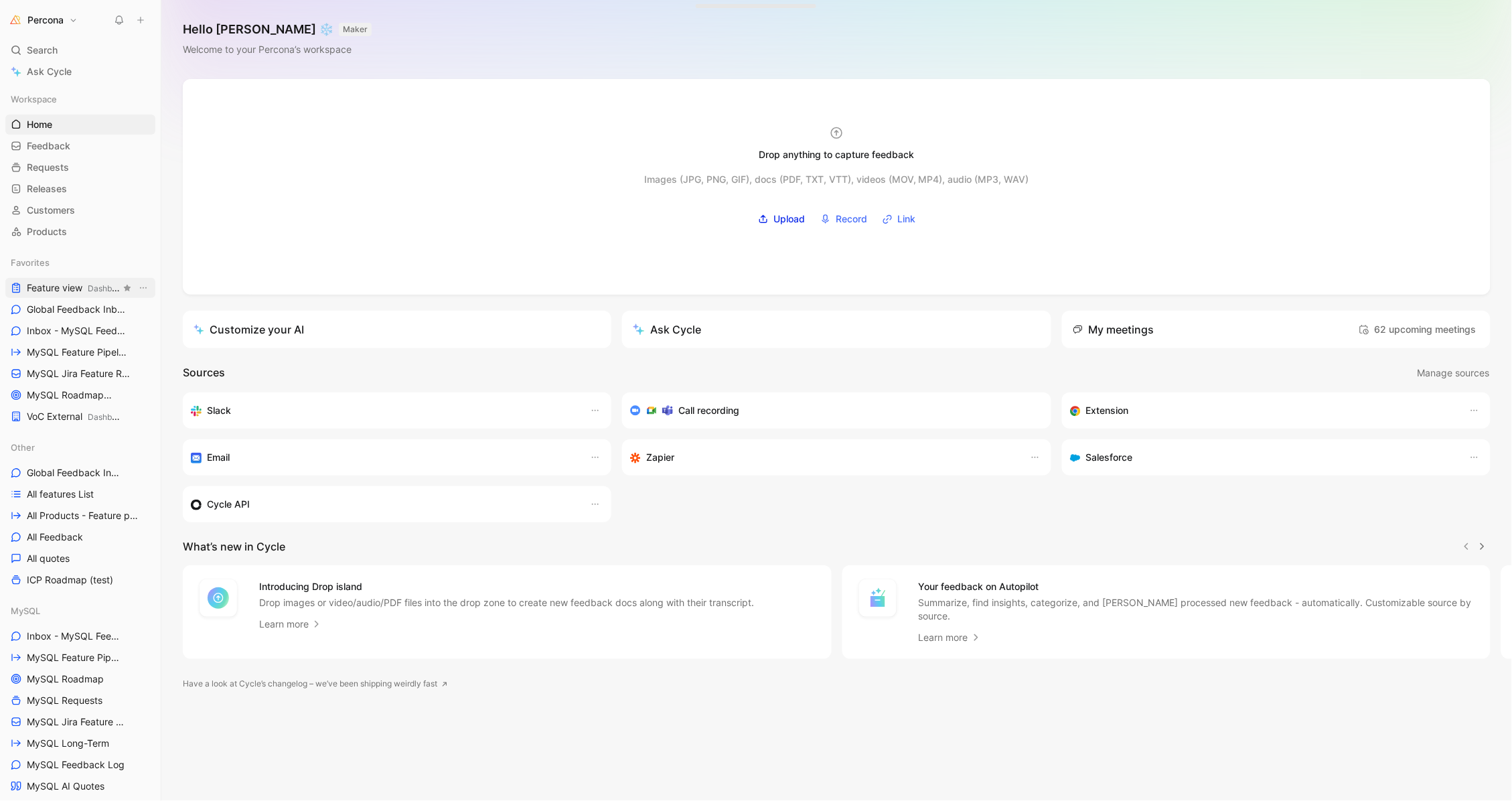
click at [41, 286] on span "Feature view Dashboards" at bounding box center [73, 289] width 94 height 14
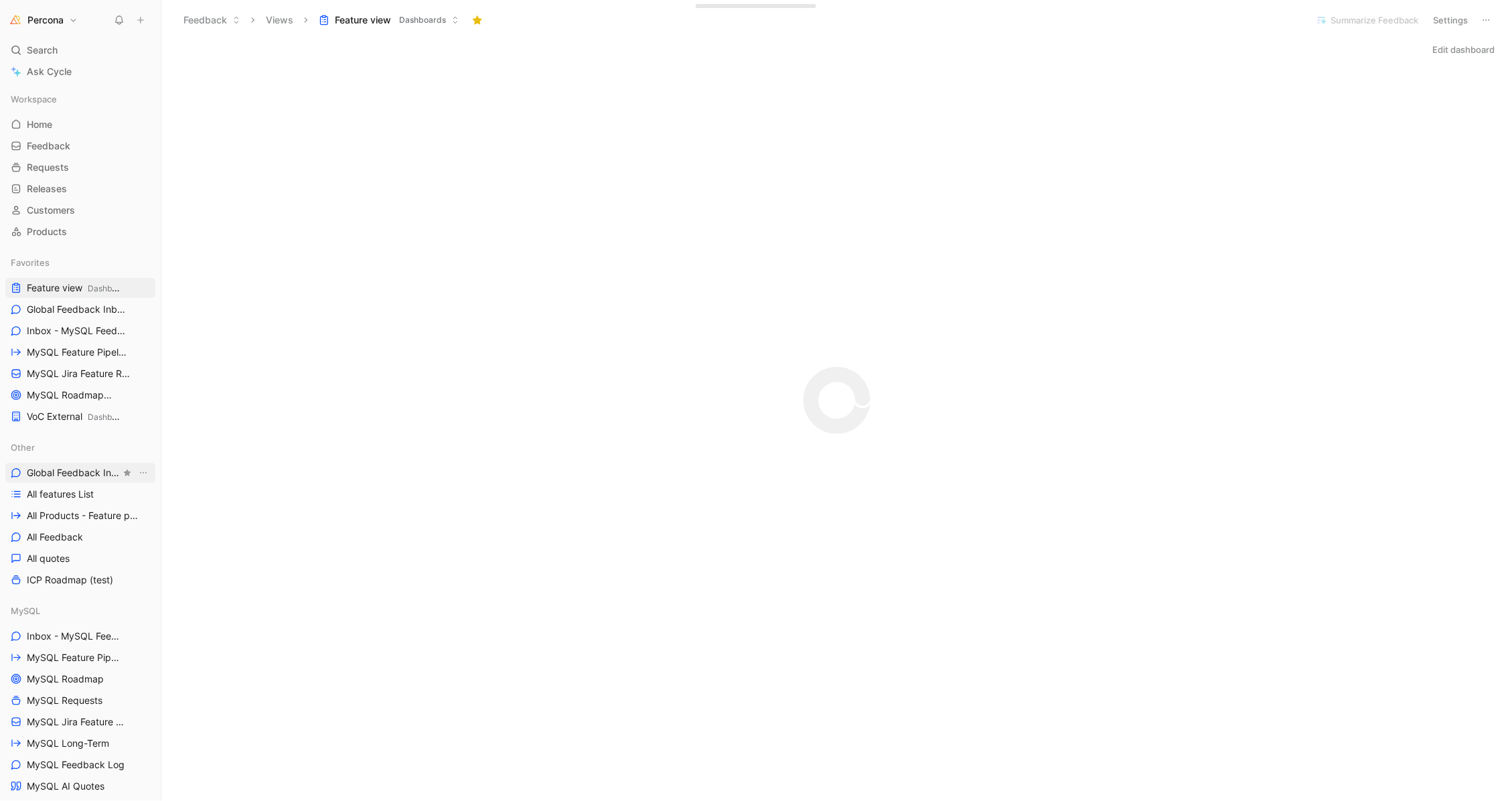
click at [61, 470] on span "Global Feedback Inbox" at bounding box center [73, 473] width 94 height 14
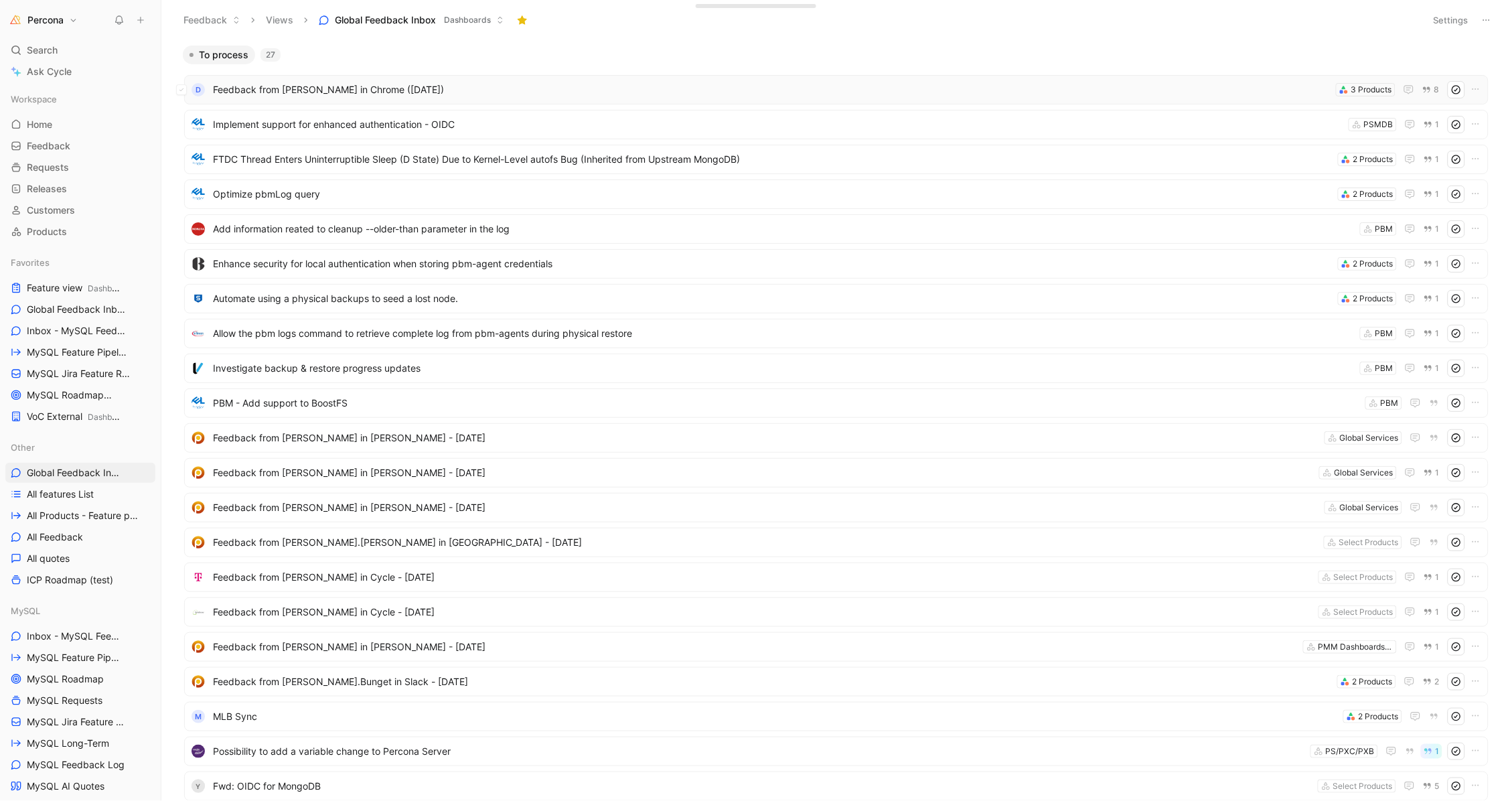
click at [274, 88] on span "Feedback from [PERSON_NAME] in Chrome ([DATE])" at bounding box center [772, 90] width 1118 height 16
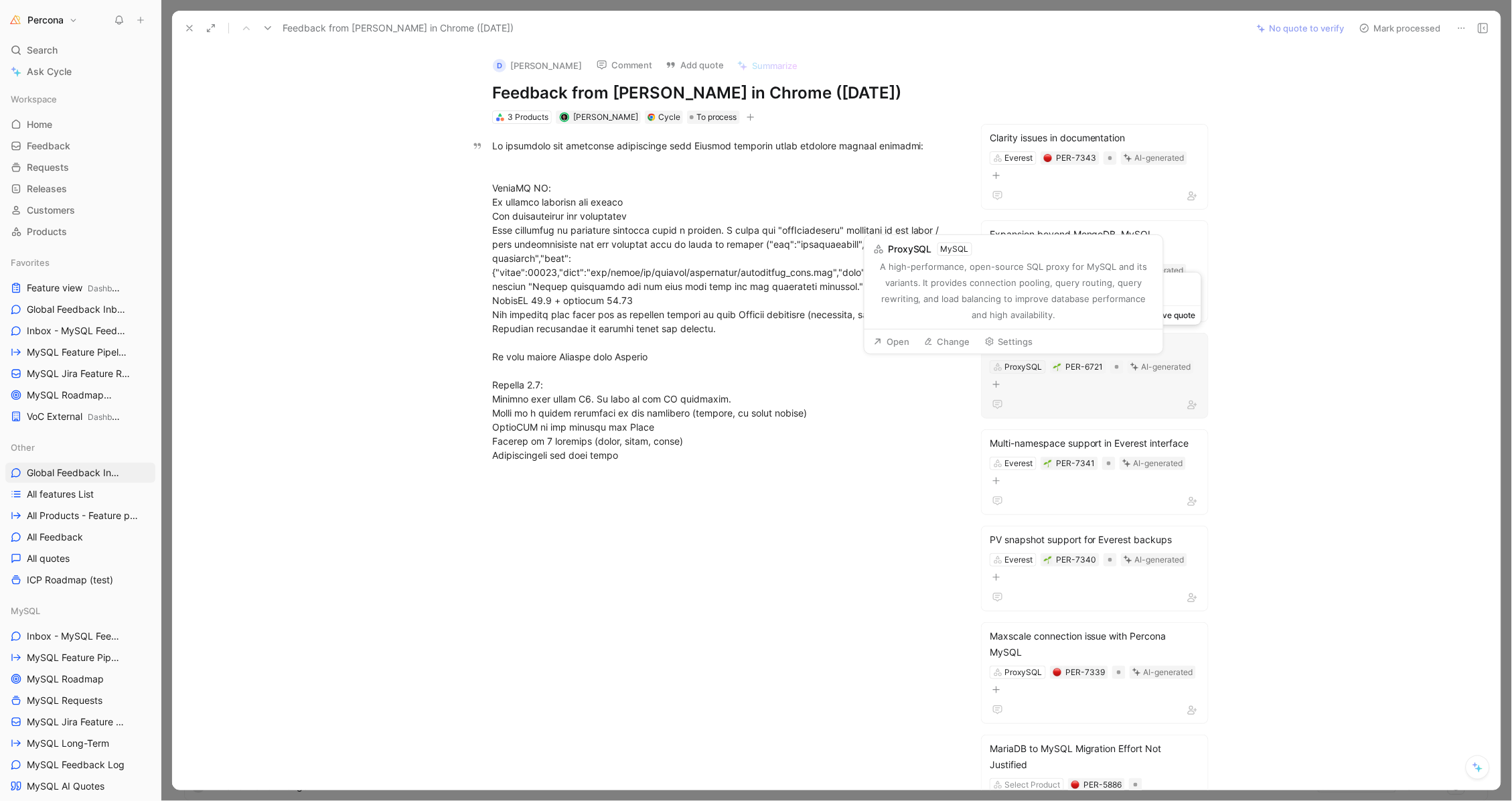
click at [822, 365] on div "ProxySQL" at bounding box center [1024, 367] width 37 height 14
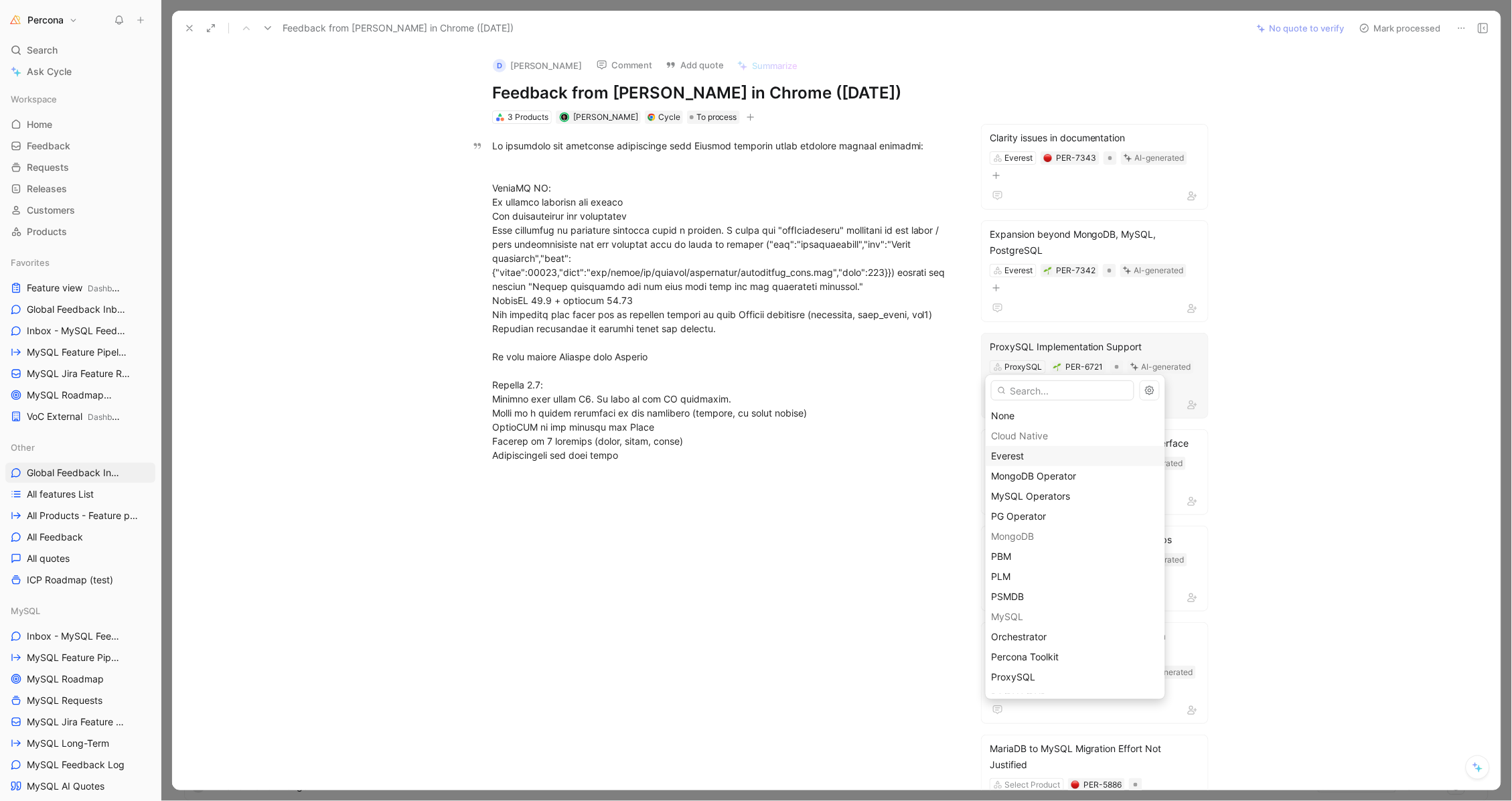
click at [822, 458] on div "Everest" at bounding box center [1075, 456] width 167 height 16
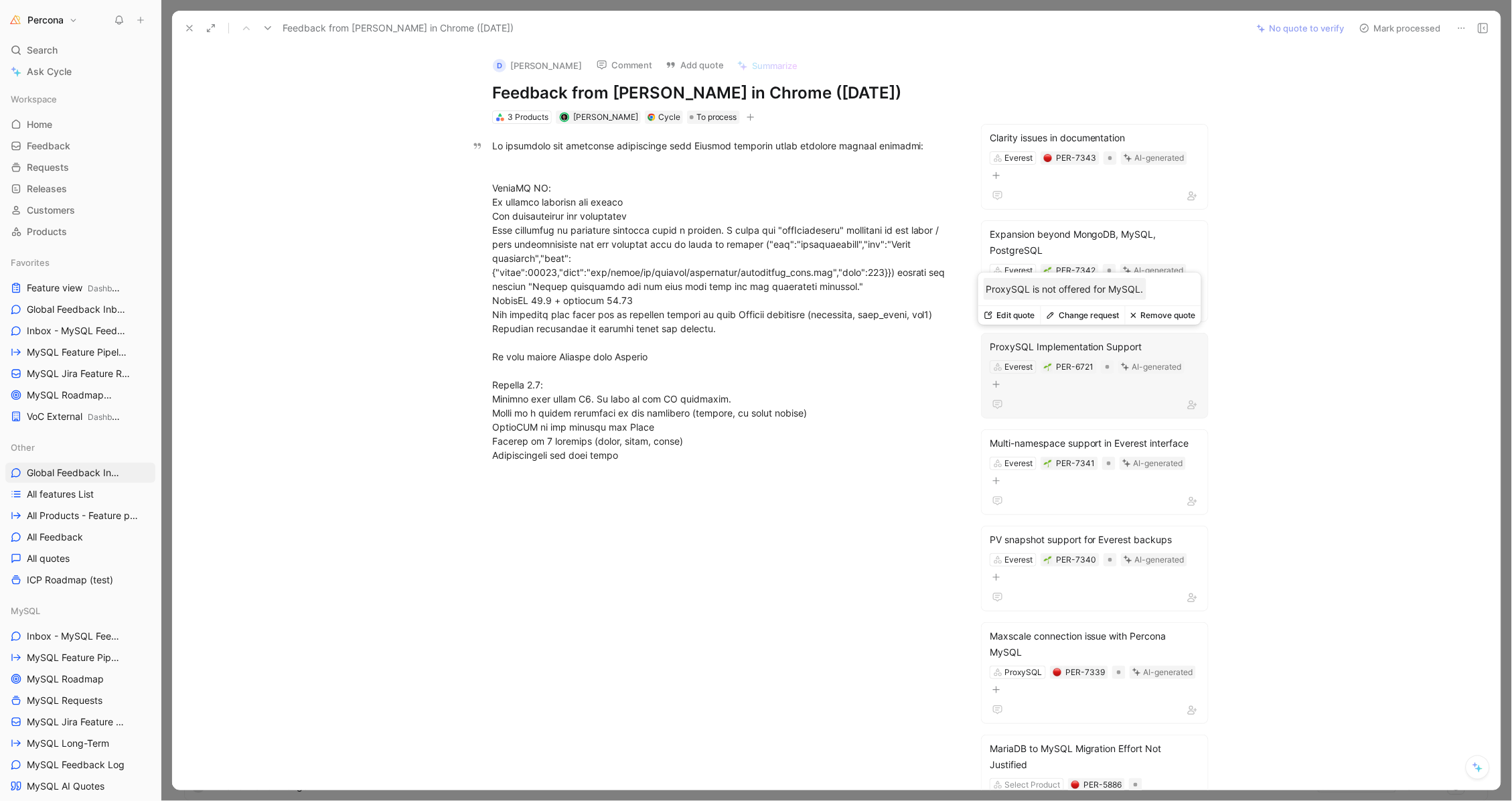
click at [822, 318] on button "Edit quote" at bounding box center [1010, 315] width 63 height 19
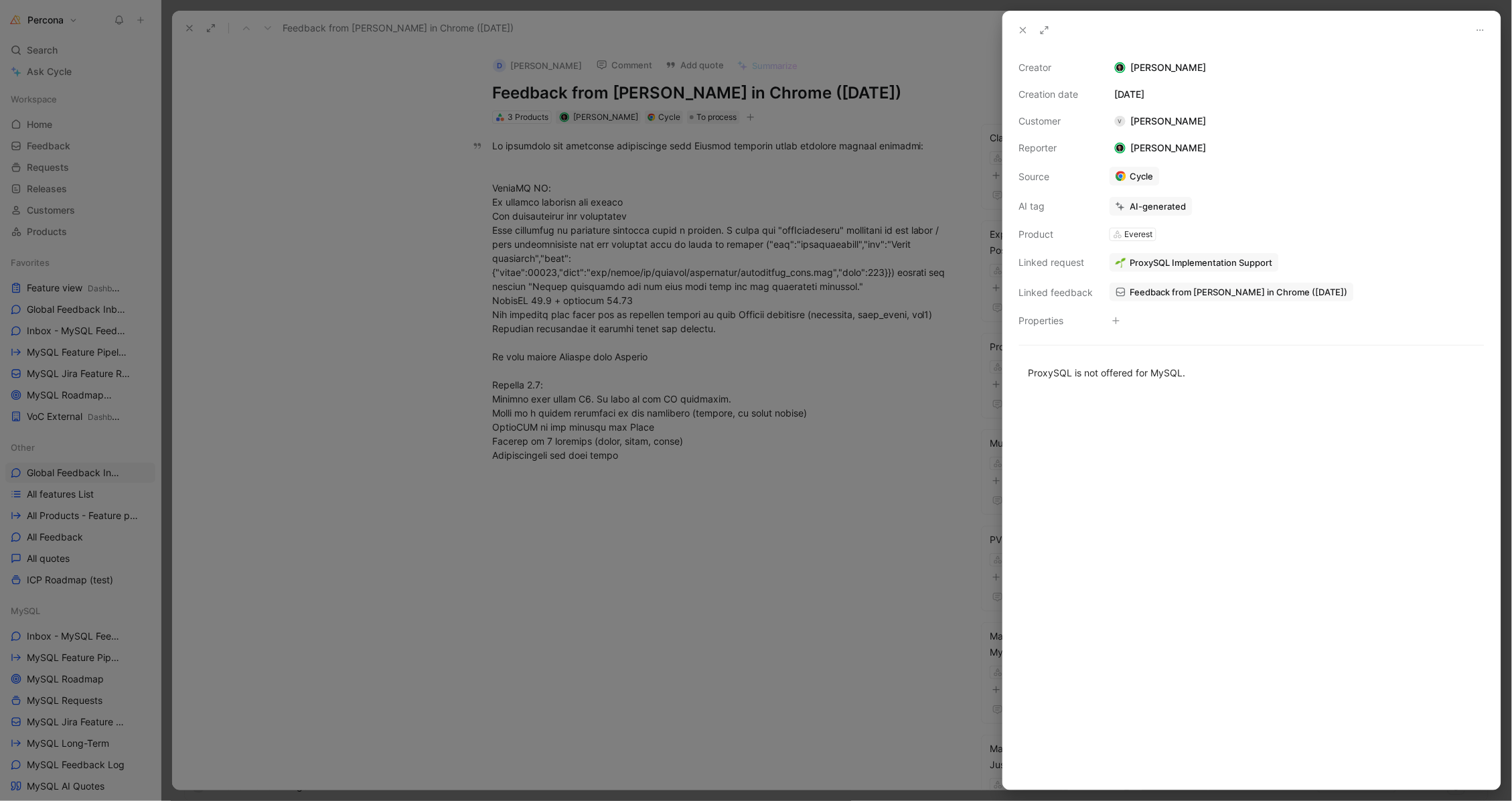
click at [822, 262] on span "ProxySQL Implementation Support" at bounding box center [1202, 262] width 143 height 12
click at [822, 204] on div "PER-6721" at bounding box center [1152, 206] width 37 height 14
click at [822, 264] on span "ProxySQL Implementation Support" at bounding box center [1202, 262] width 143 height 12
click at [822, 237] on button "Open" at bounding box center [1136, 233] width 48 height 19
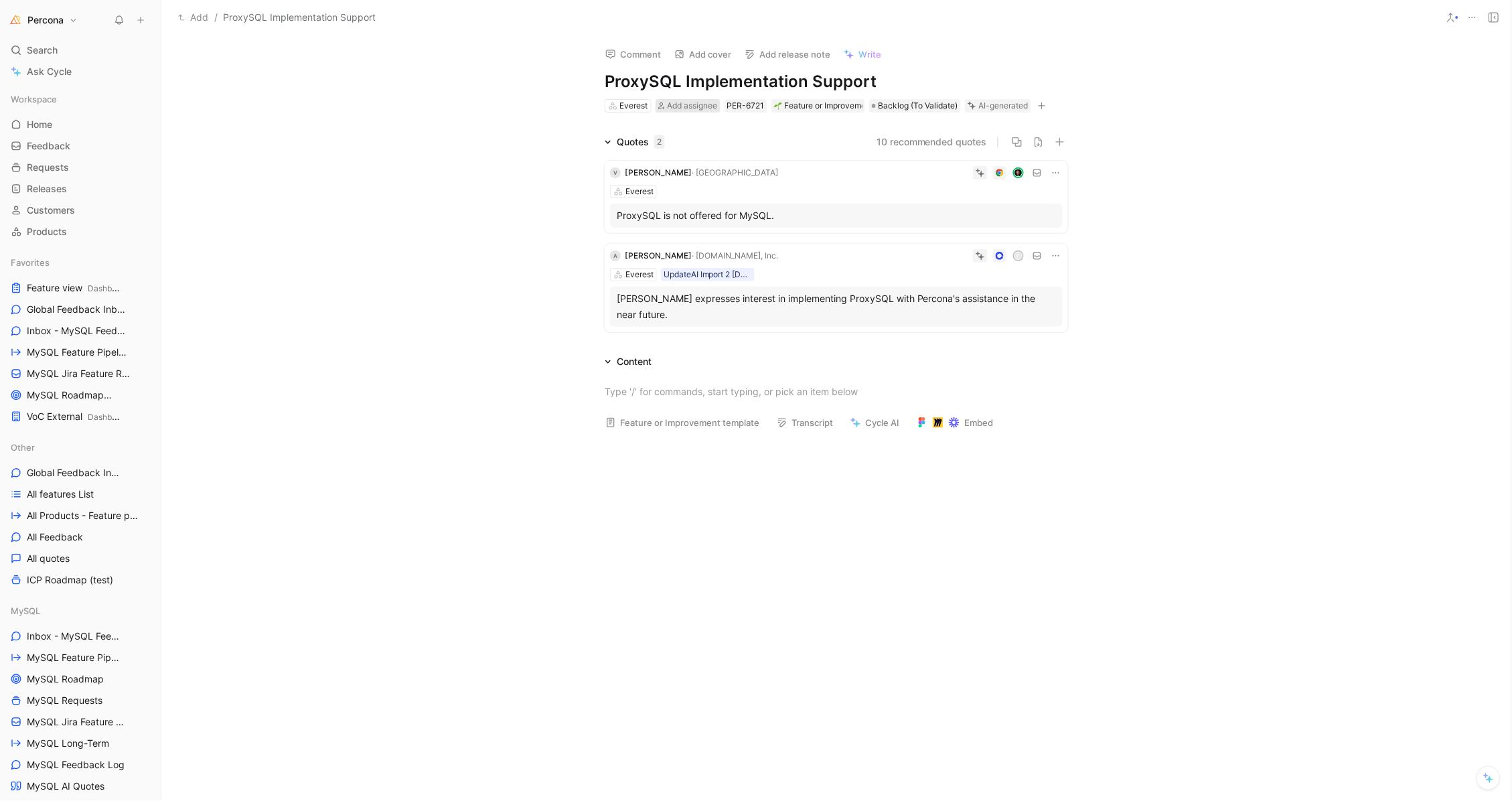
click at [693, 105] on span "Add assignee" at bounding box center [692, 106] width 50 height 10
type input "p"
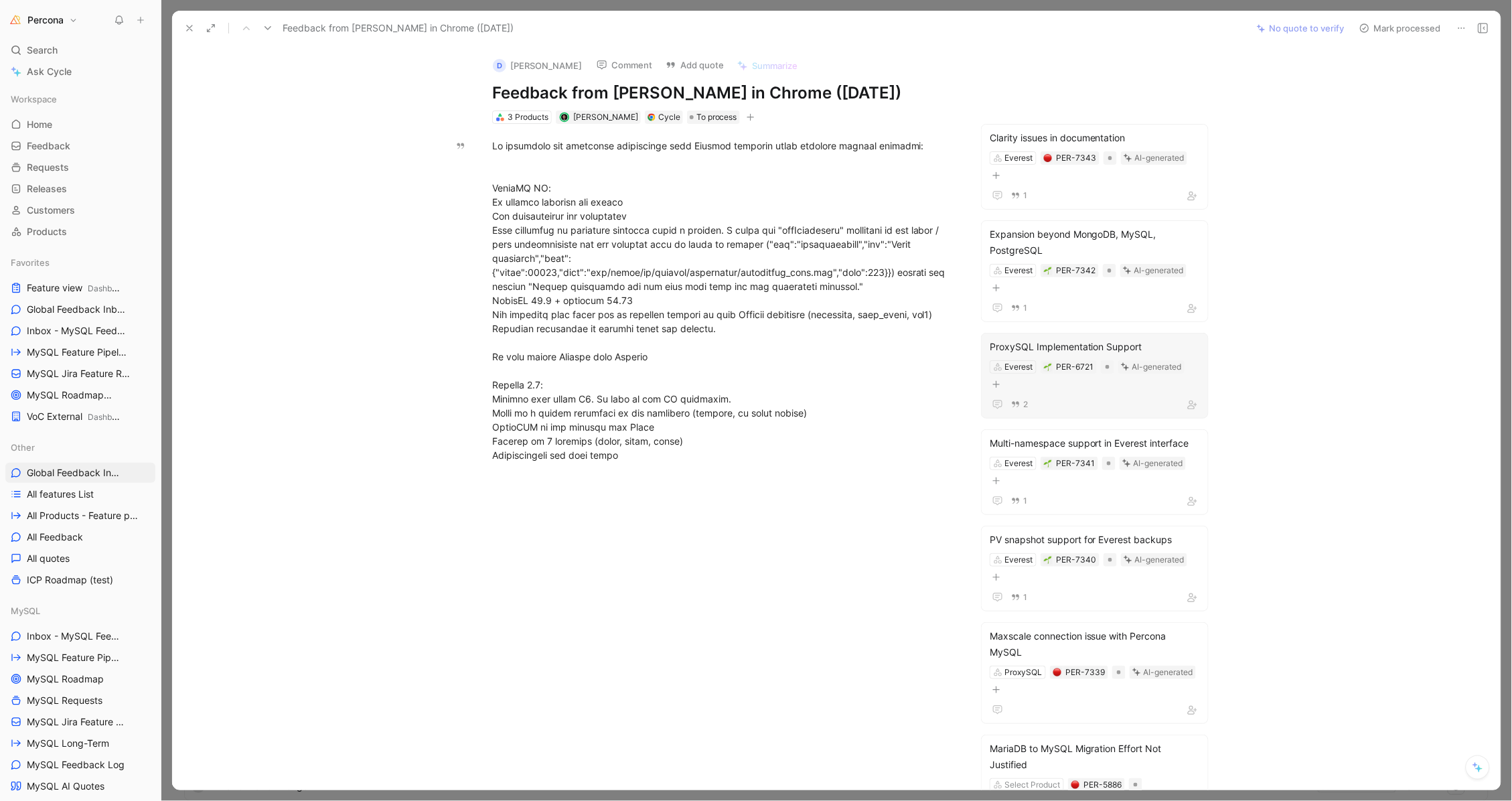
click at [822, 403] on div "2" at bounding box center [1094, 404] width 210 height 16
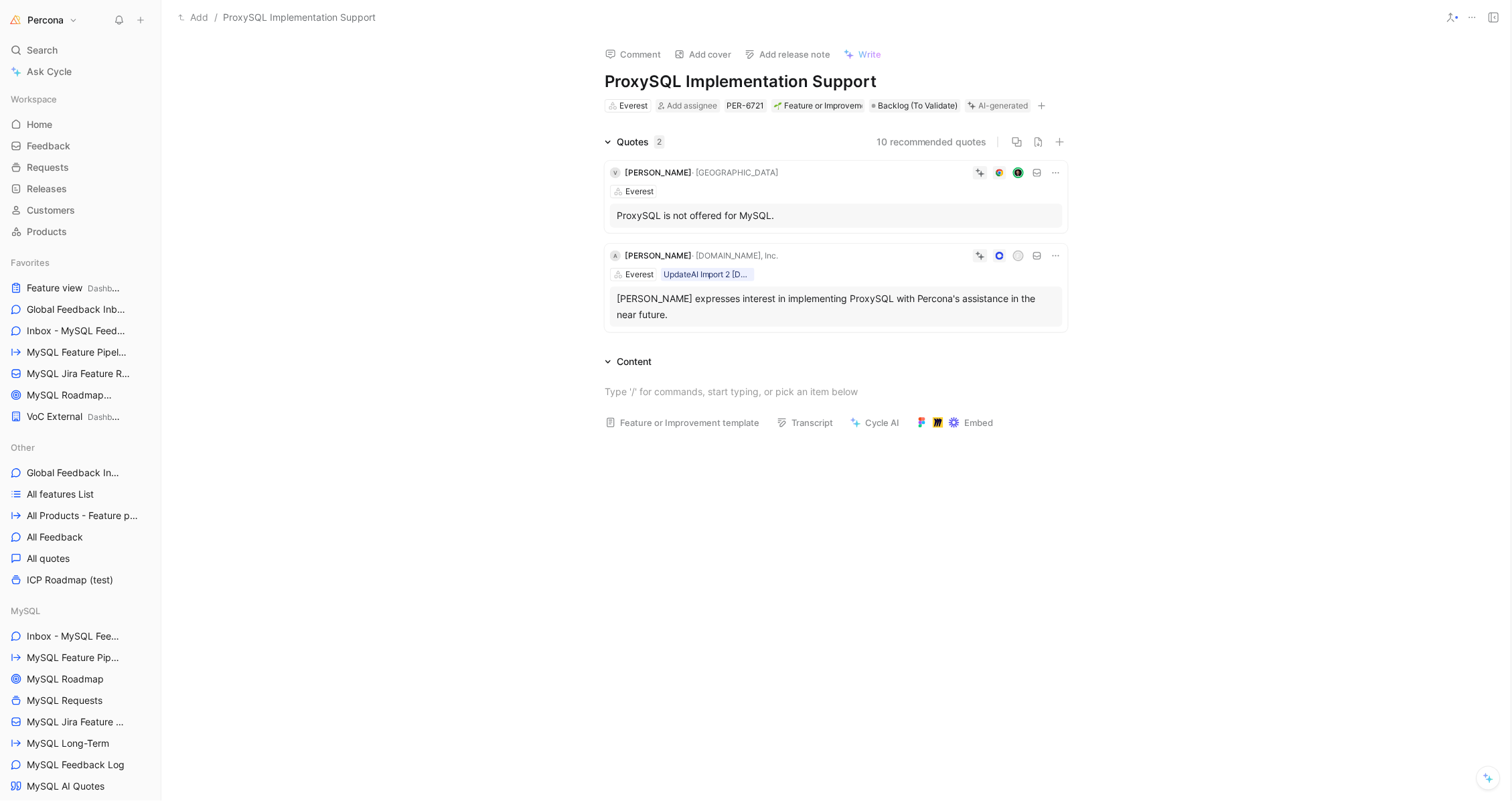
click at [686, 77] on h1 "ProxySQL Implementation Support" at bounding box center [836, 82] width 464 height 22
click at [822, 73] on h1 "ProxySQL Implementation Support" at bounding box center [836, 82] width 464 height 22
click at [822, 520] on div at bounding box center [836, 561] width 1351 height 241
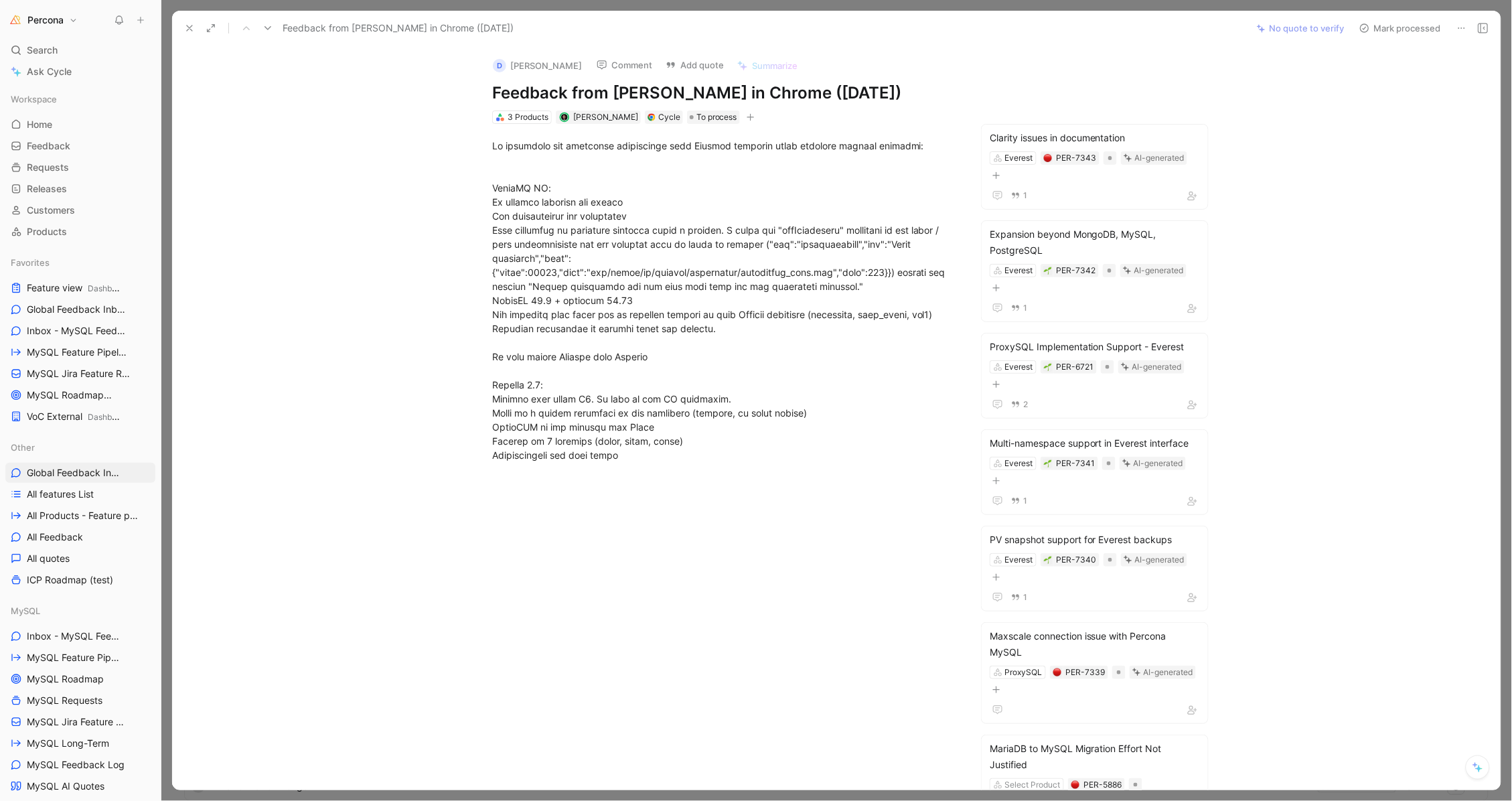
click at [193, 31] on icon at bounding box center [189, 27] width 11 height 11
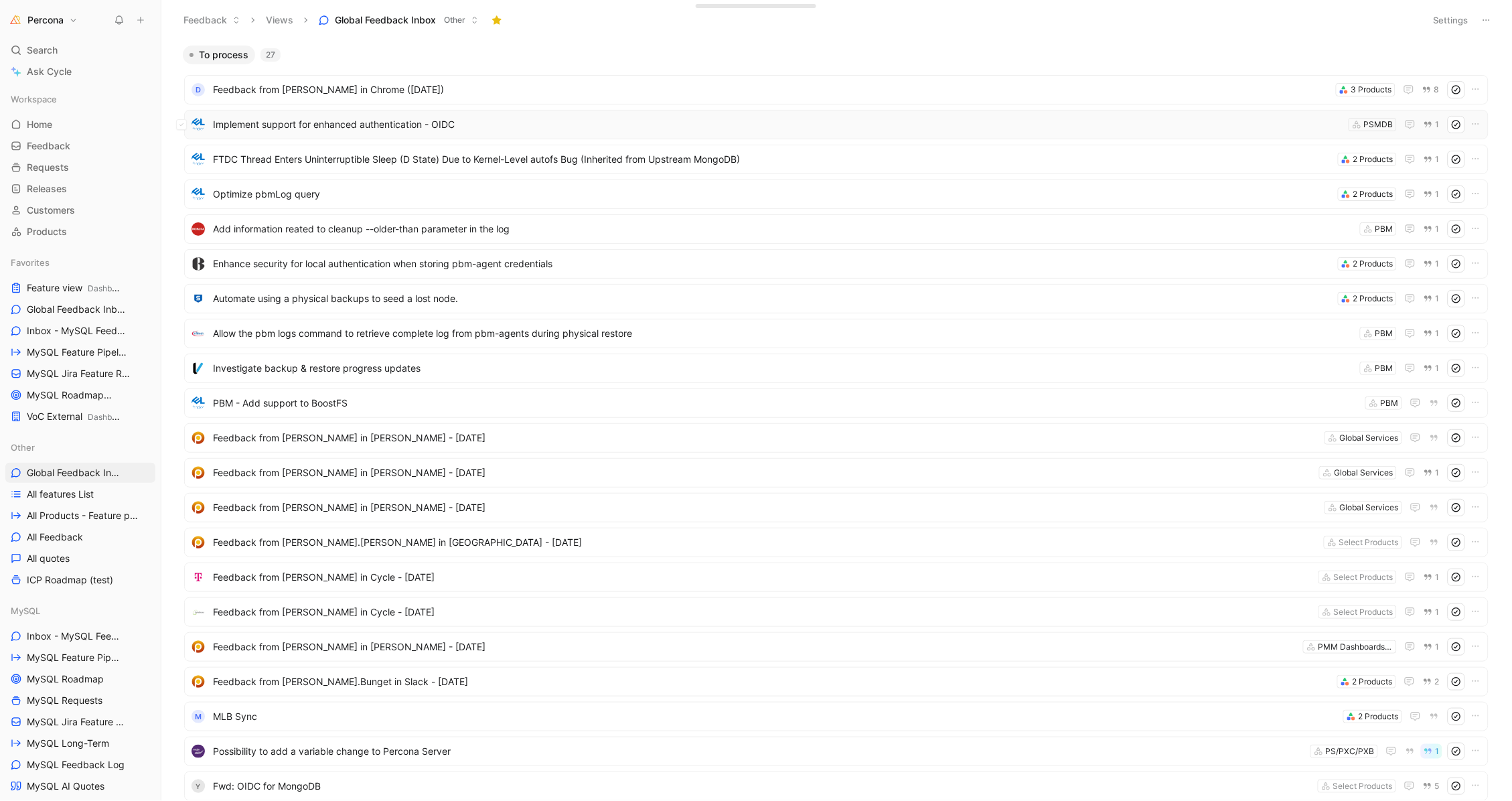
click at [320, 117] on span "Implement support for enhanced authentication - OIDC" at bounding box center [778, 124] width 1131 height 16
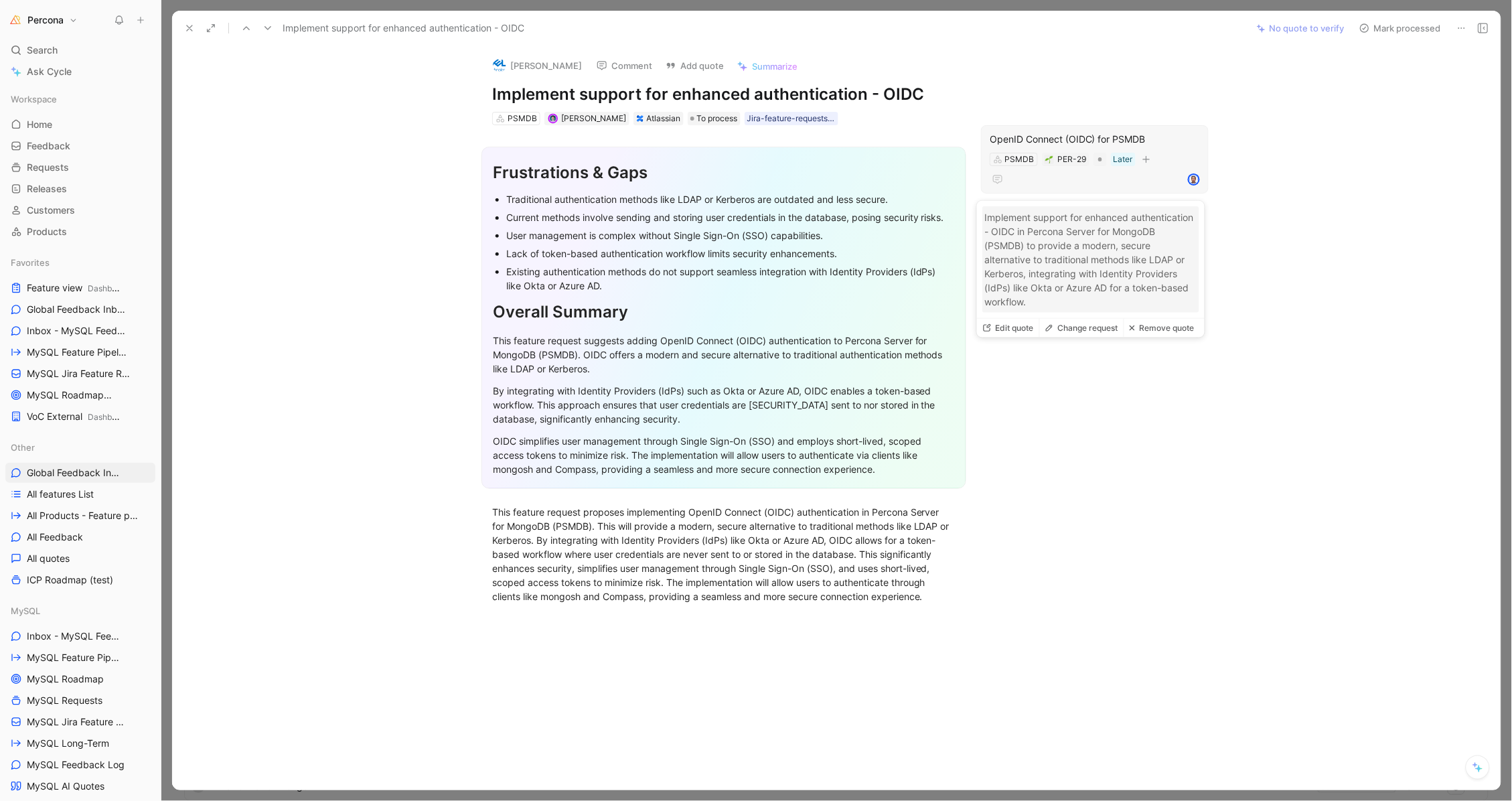
click at [822, 128] on div "OpenID Connect (OIDC) for PSMDB PSMDB PER-29 Later" at bounding box center [1094, 159] width 228 height 68
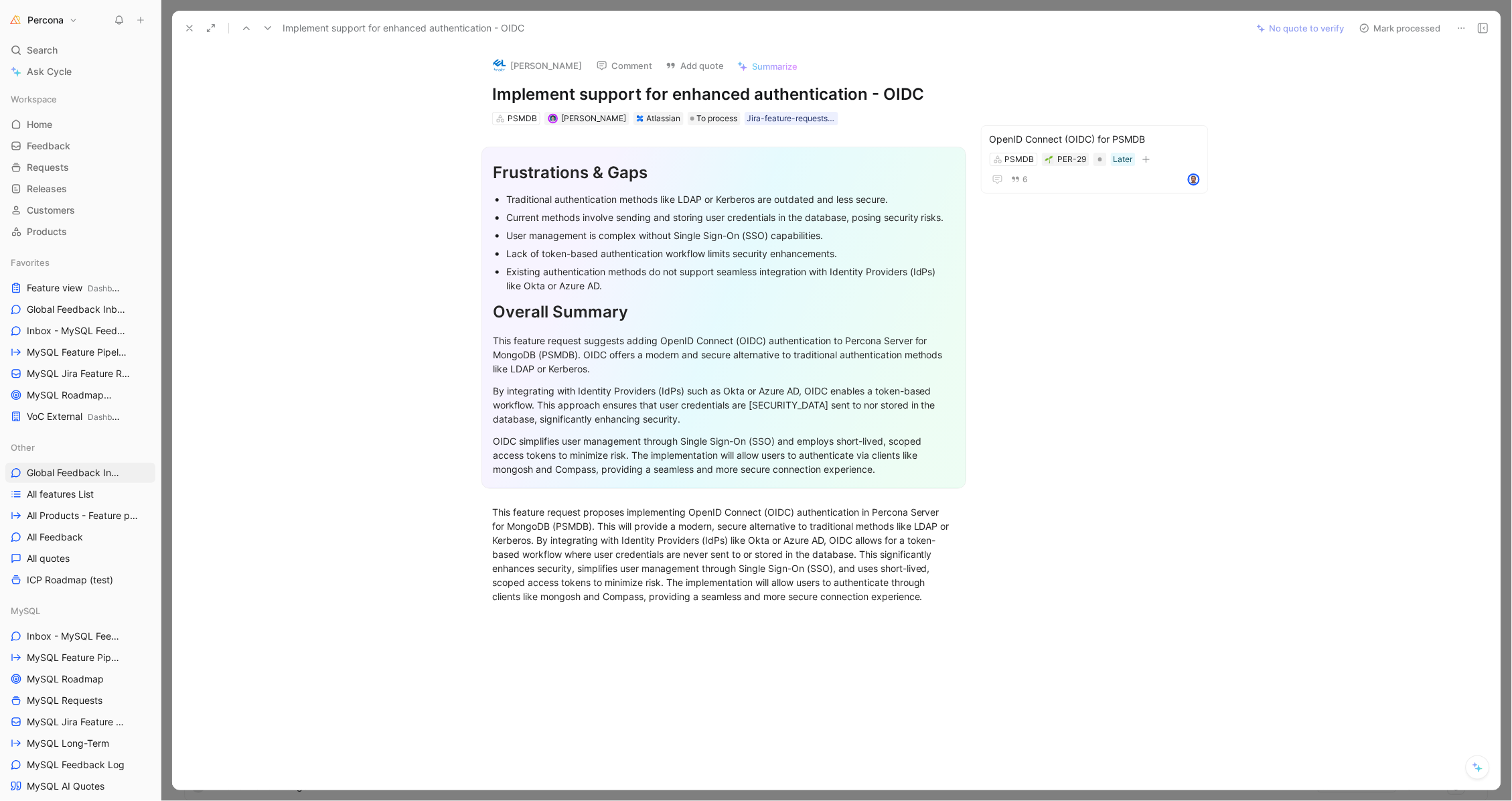
click at [193, 24] on icon at bounding box center [189, 27] width 11 height 11
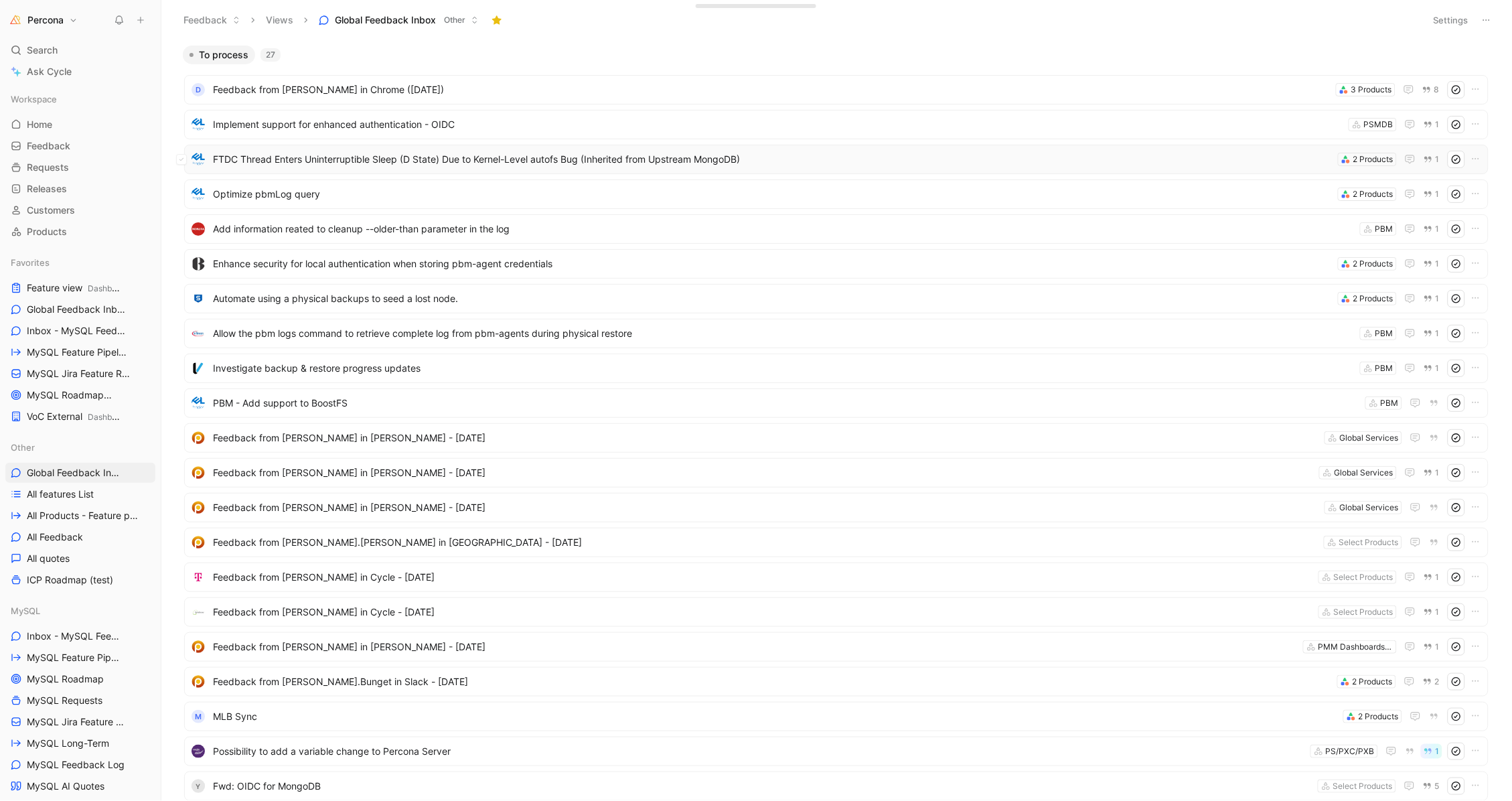
click at [334, 158] on span "FTDC Thread Enters Uninterruptible Sleep (D State) Due to Kernel-Level autofs B…" at bounding box center [773, 159] width 1120 height 16
